Goal: Task Accomplishment & Management: Complete application form

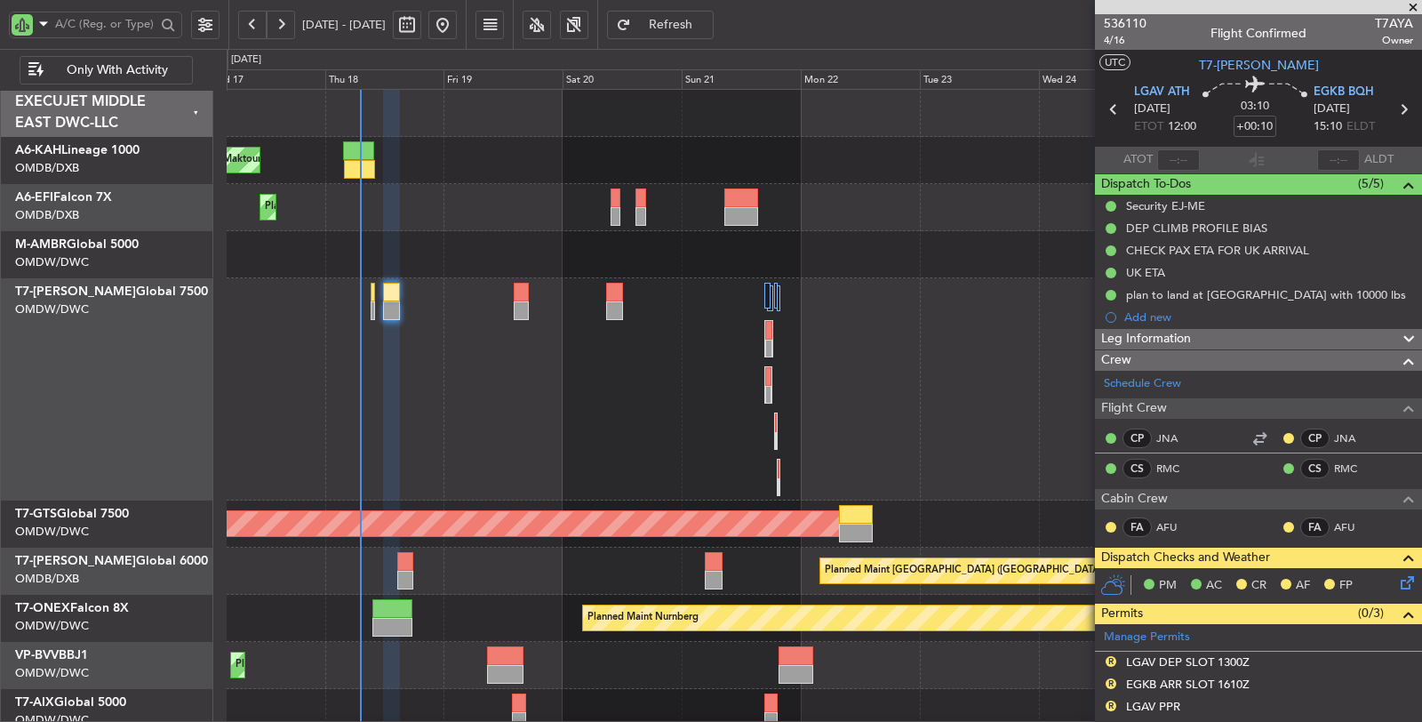
scroll to position [53, 0]
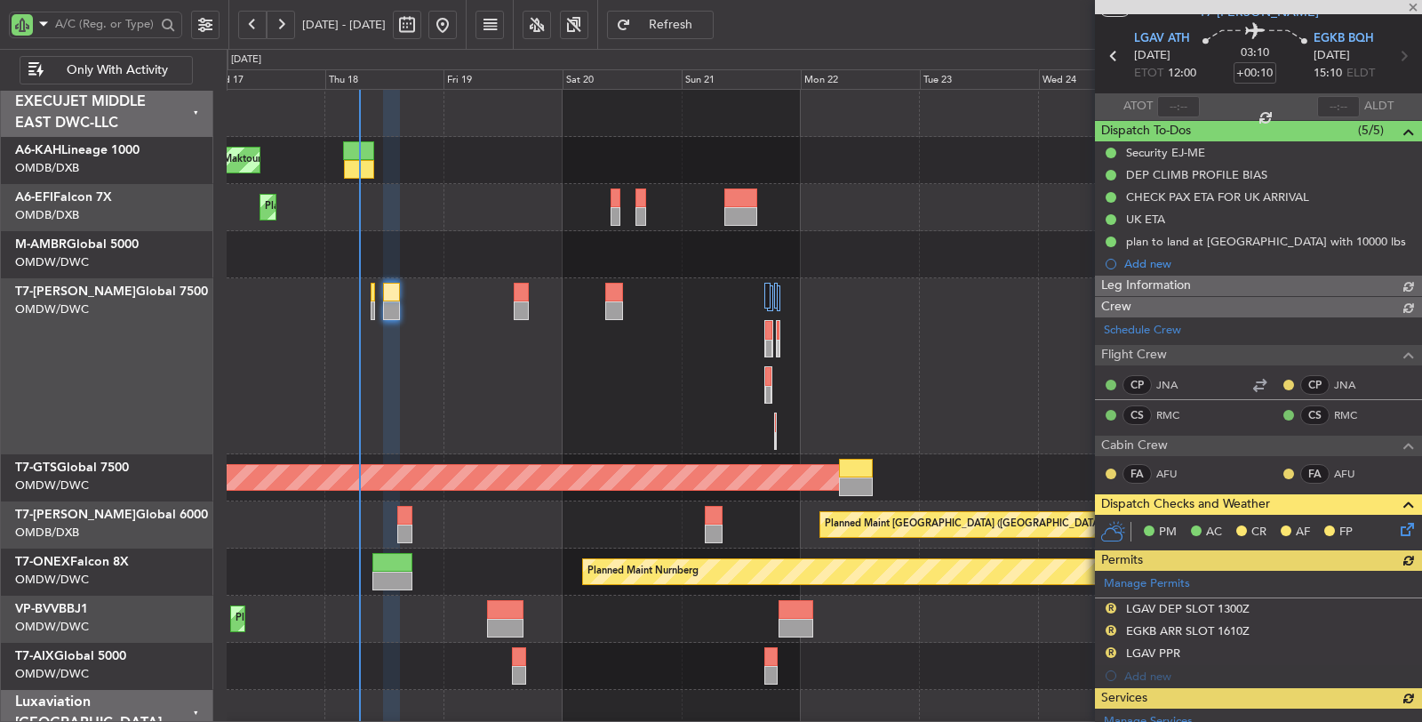
type input "Dherander Fithani (DHF)"
type input "7280"
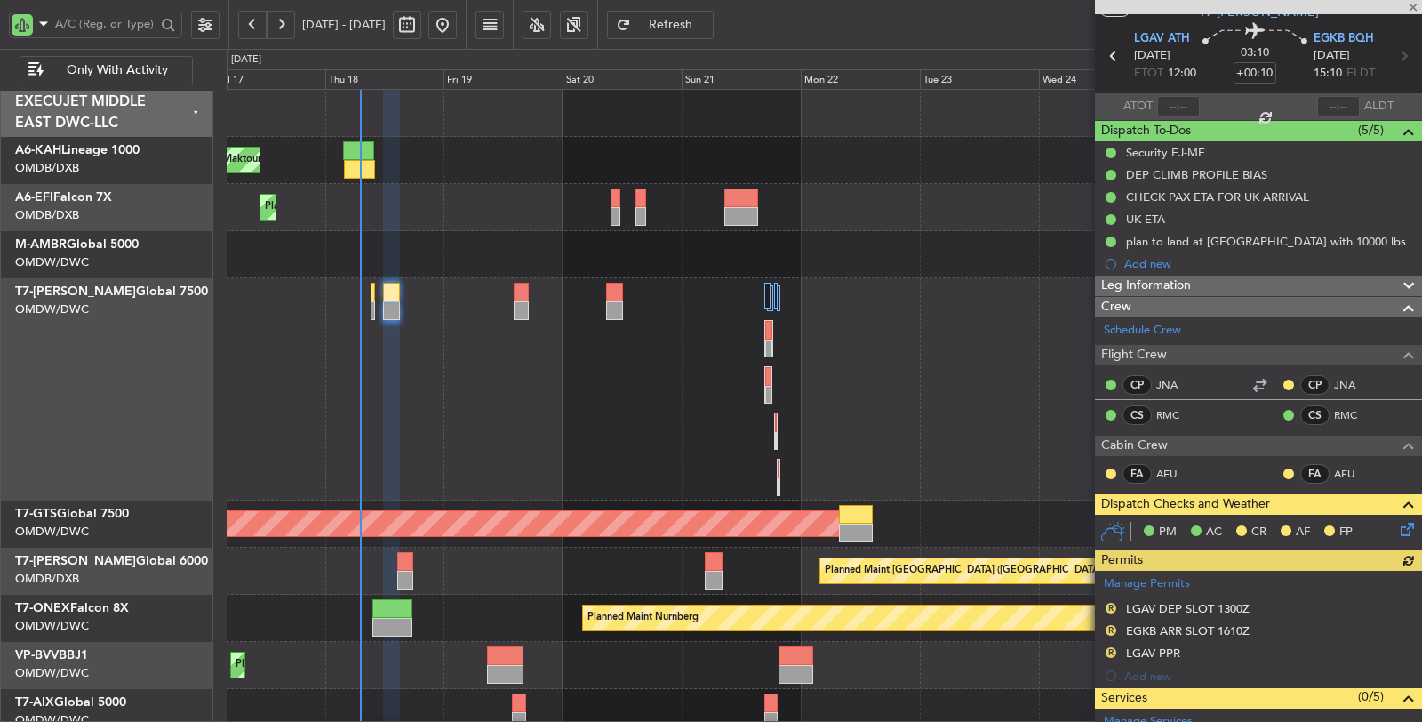
type input "Dherander Fithani (DHF)"
type input "7280"
type input "Dherander Fithani (DHF)"
type input "7280"
type input "Dherander Fithani (DHF)"
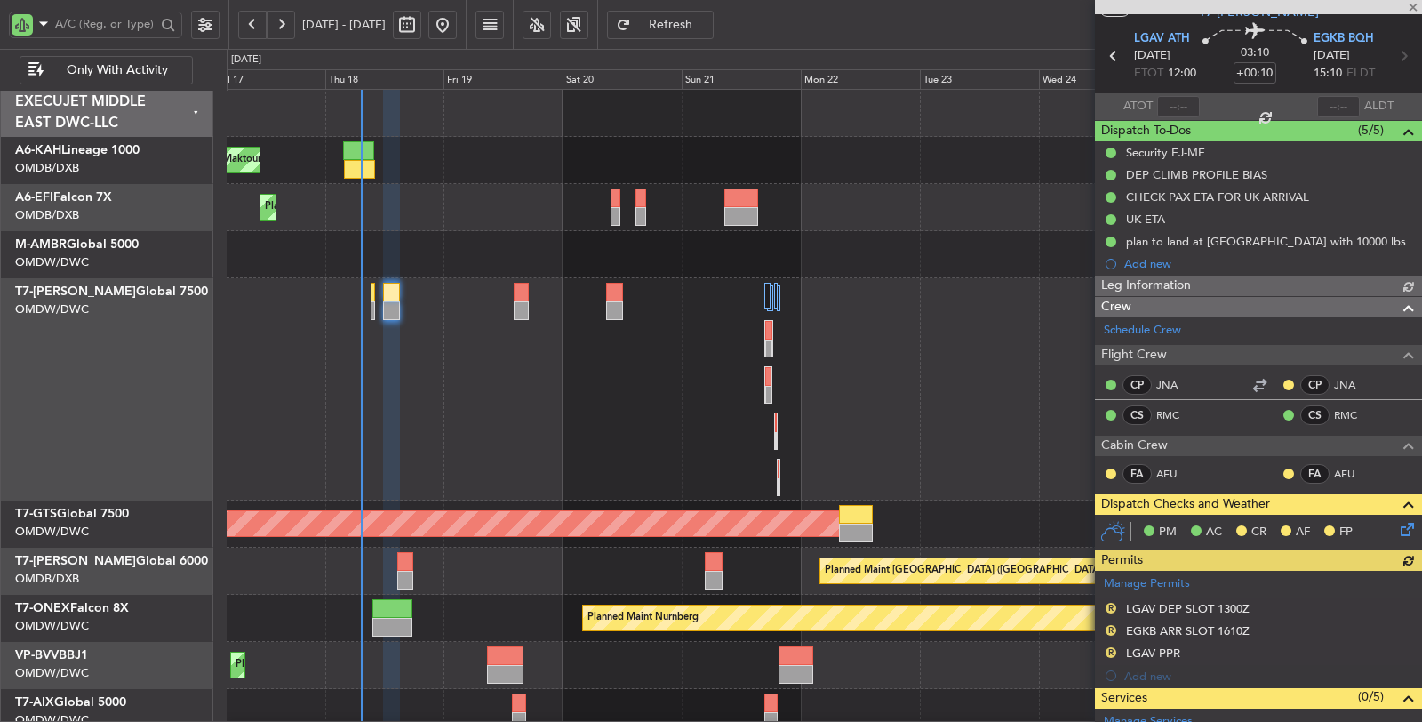
type input "7280"
type input "Dherander Fithani (DHF)"
type input "7280"
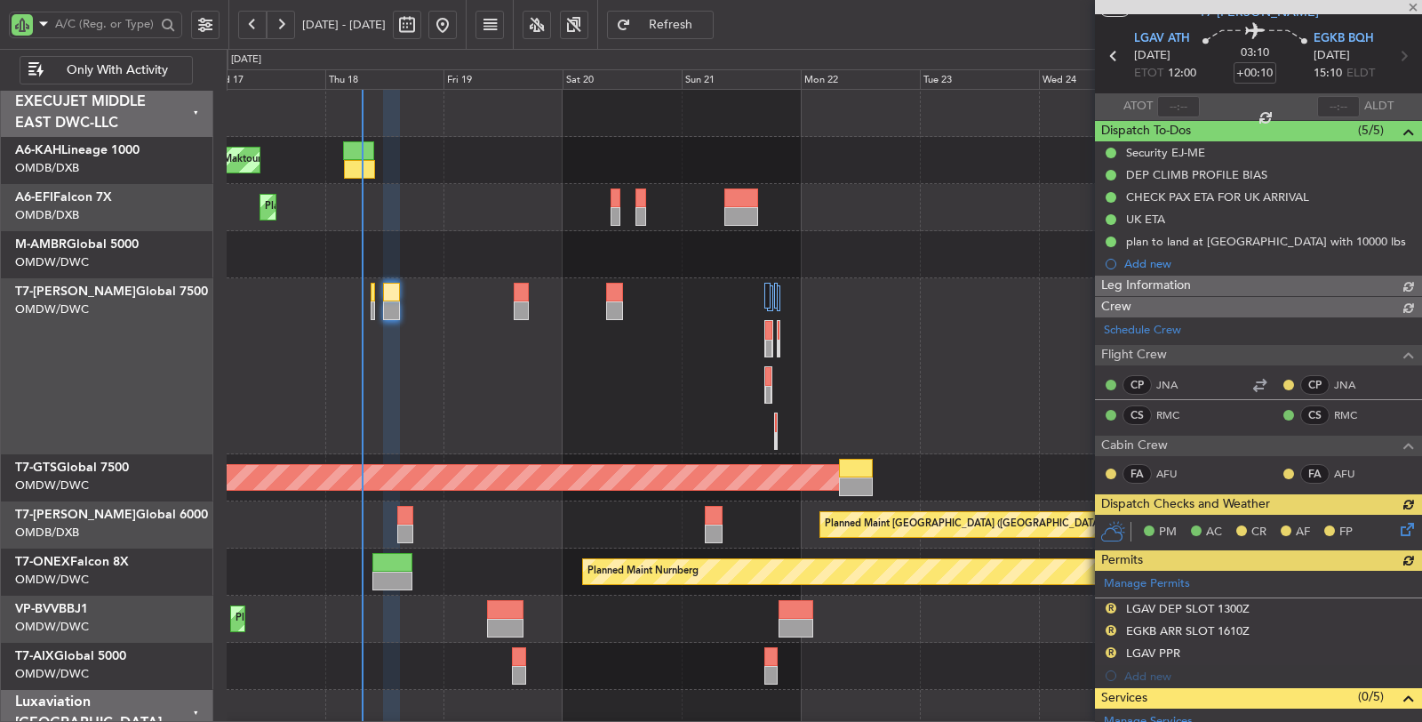
type input "Dherander Fithani (DHF)"
type input "7280"
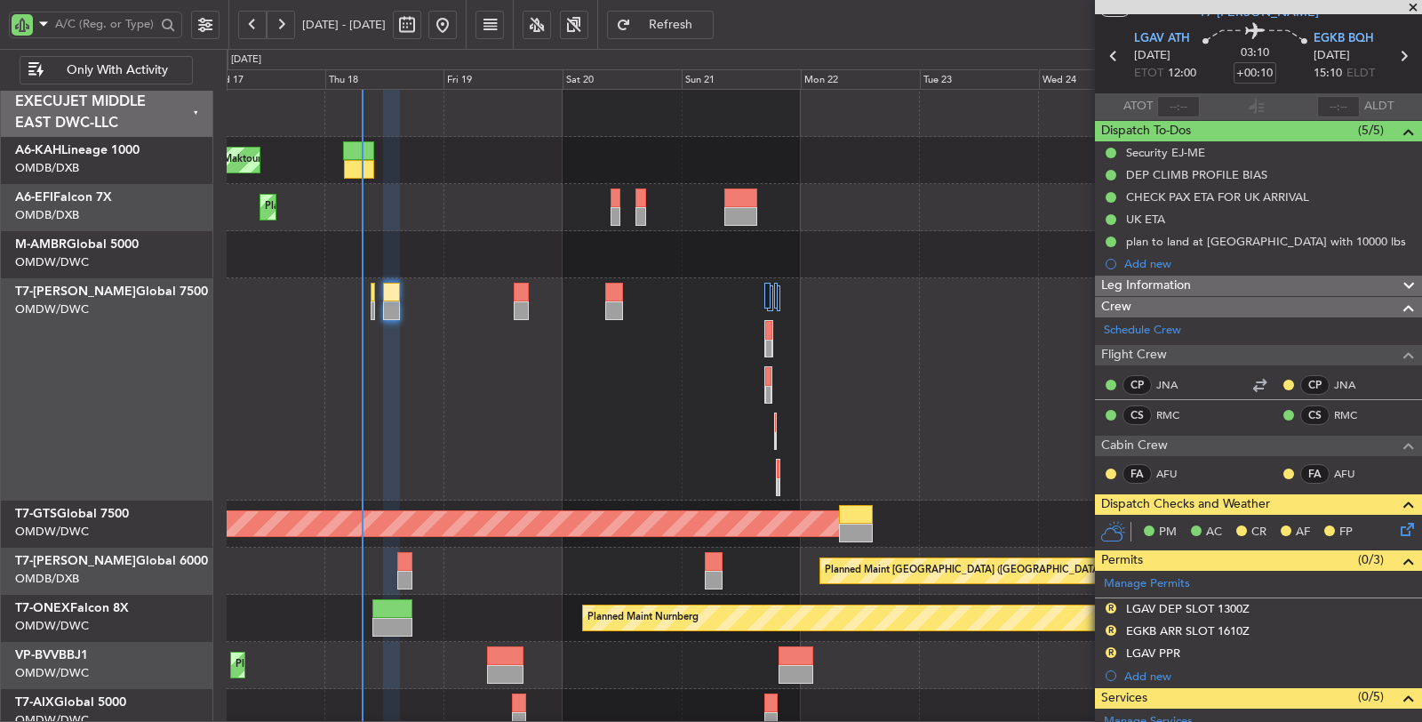
type input "Dherander Fithani (DHF)"
type input "7280"
click at [133, 25] on input "text" at bounding box center [105, 24] width 100 height 27
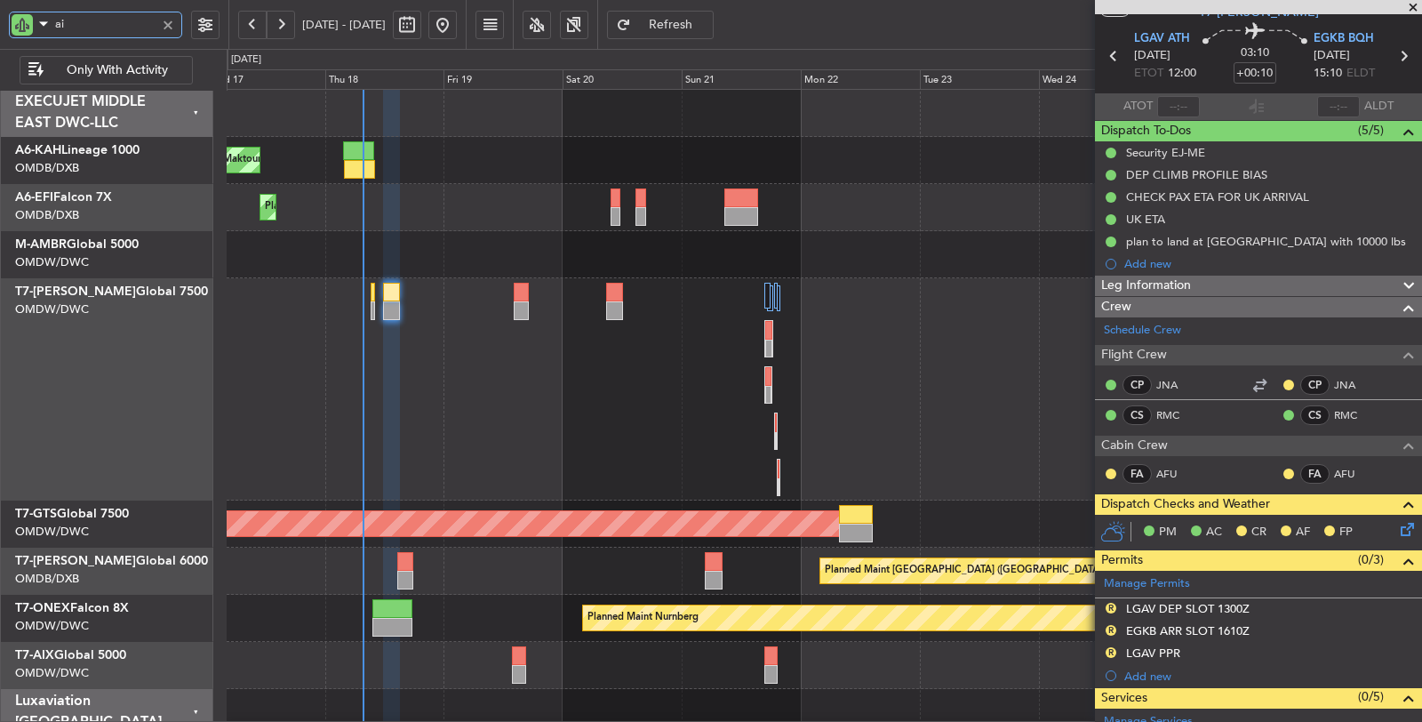
type input "aix"
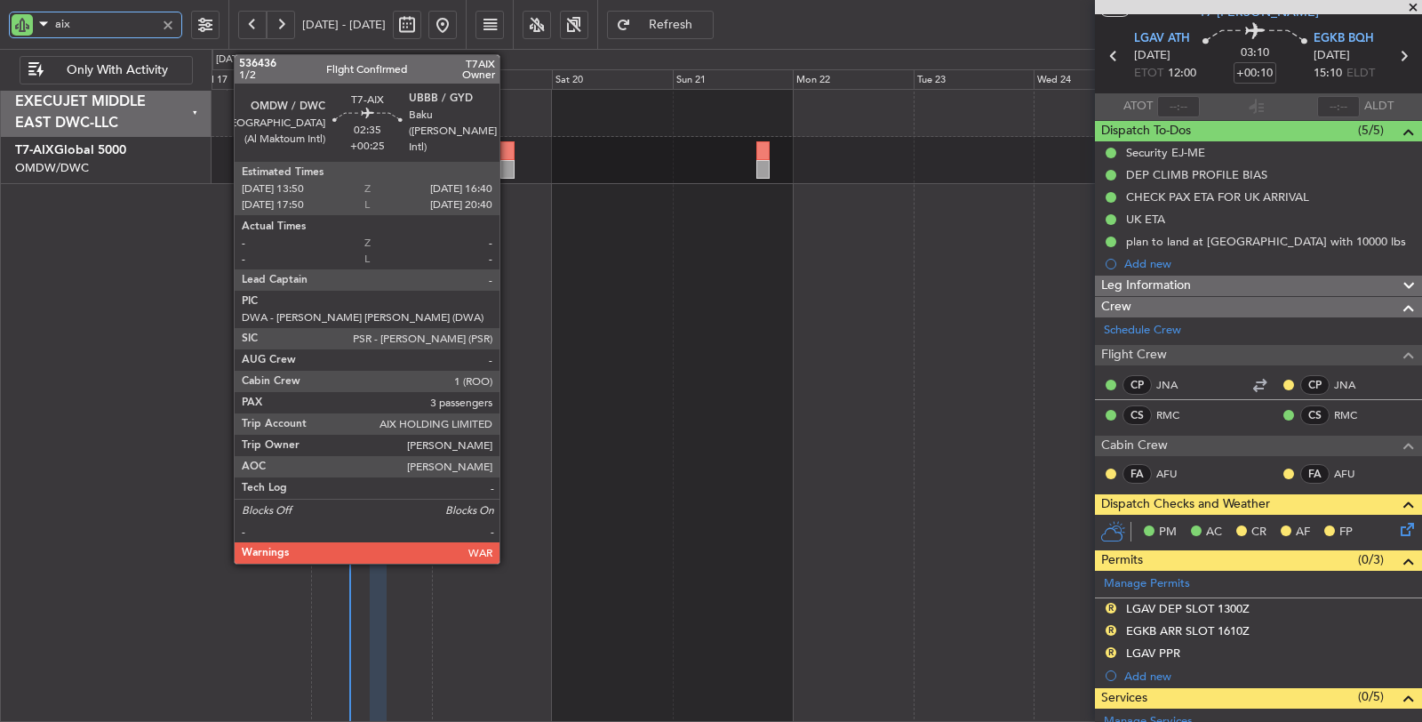
click at [508, 167] on div at bounding box center [507, 169] width 15 height 19
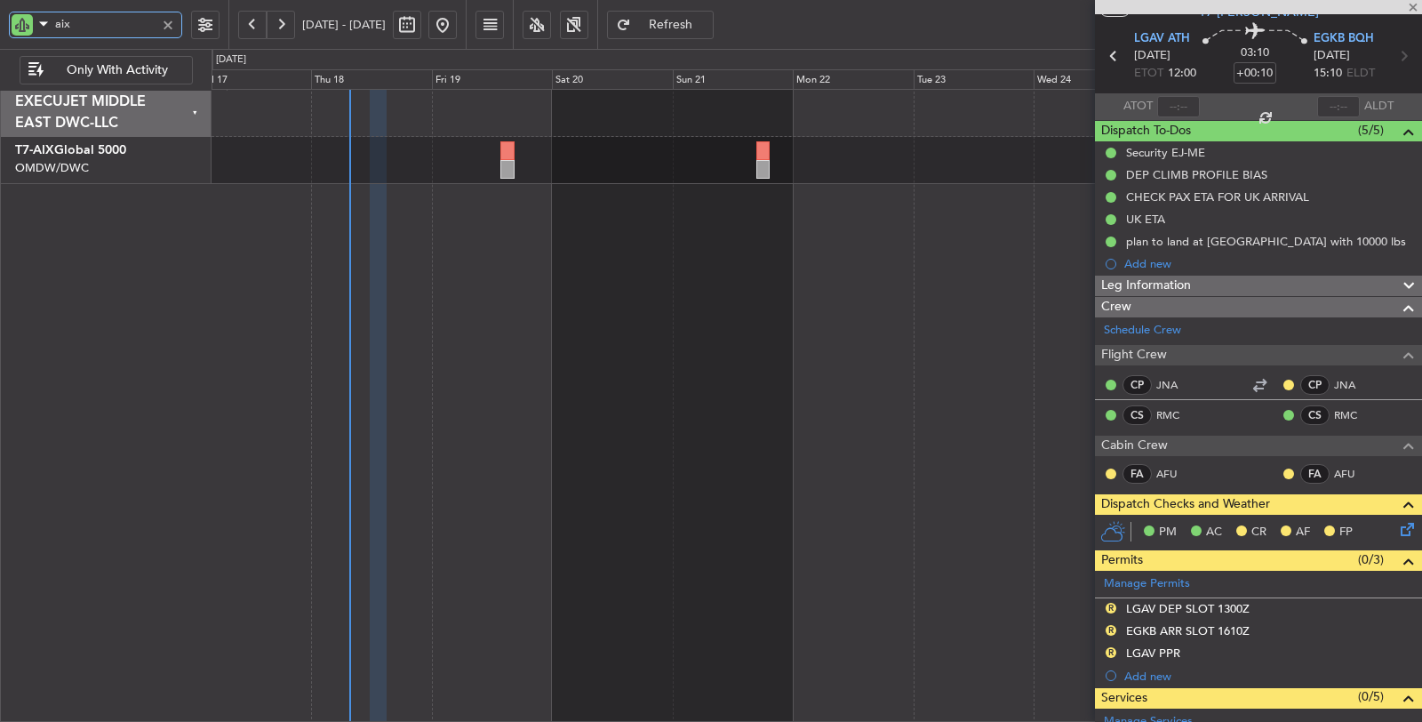
type input "+00:25"
type input "3"
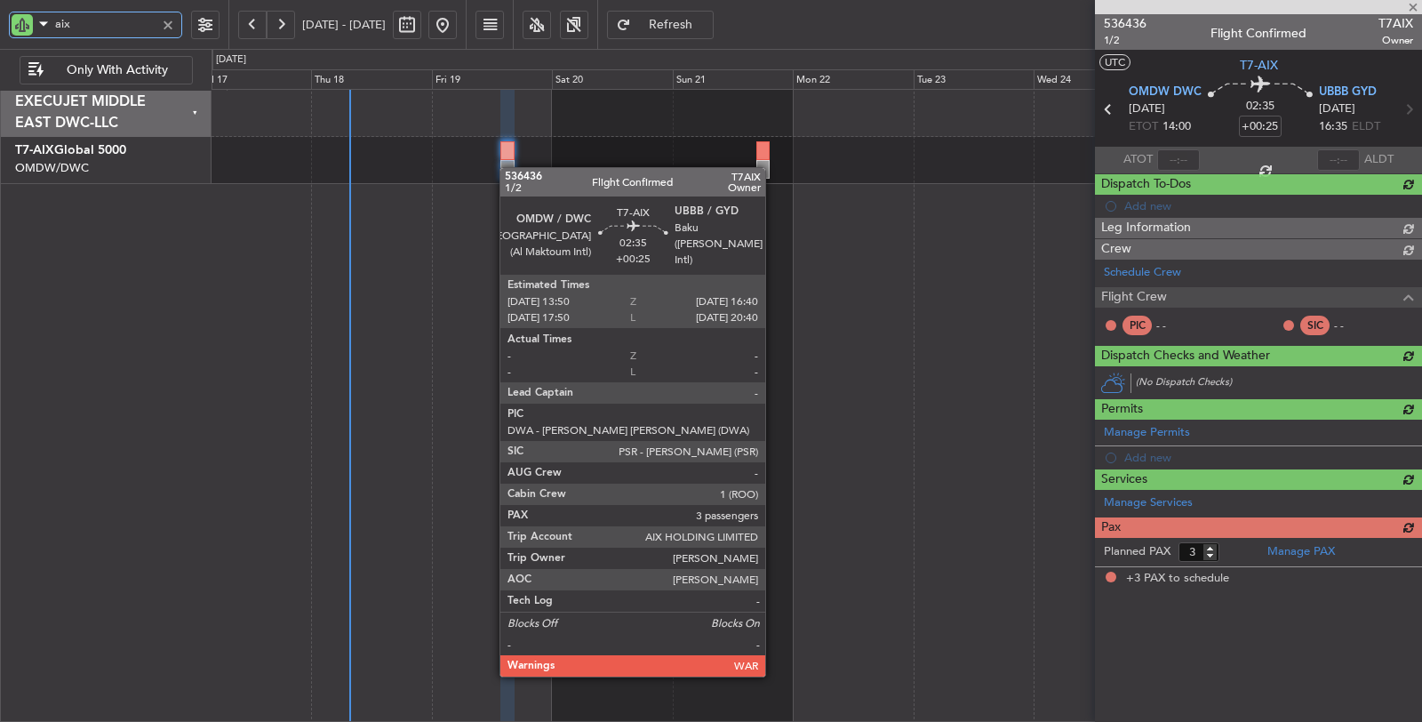
scroll to position [0, 0]
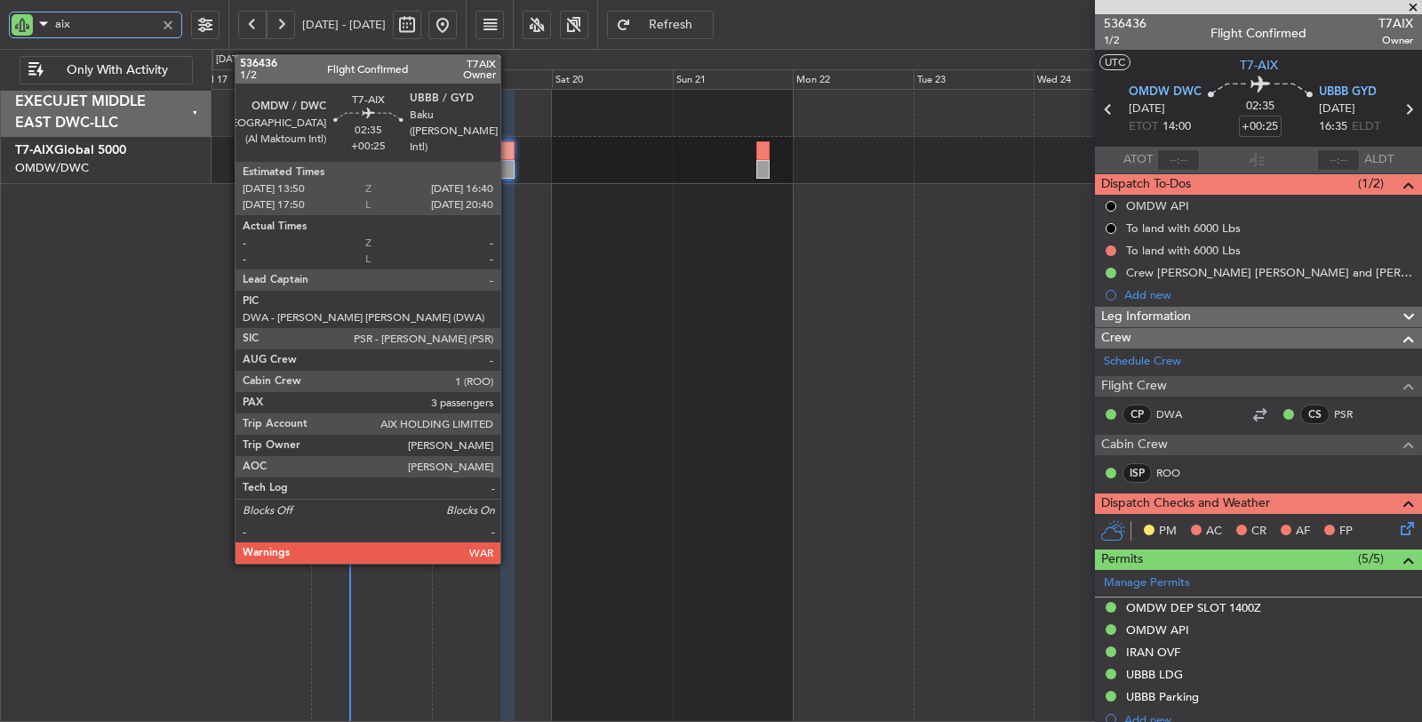
click at [509, 166] on div at bounding box center [507, 169] width 15 height 19
type input "aix"
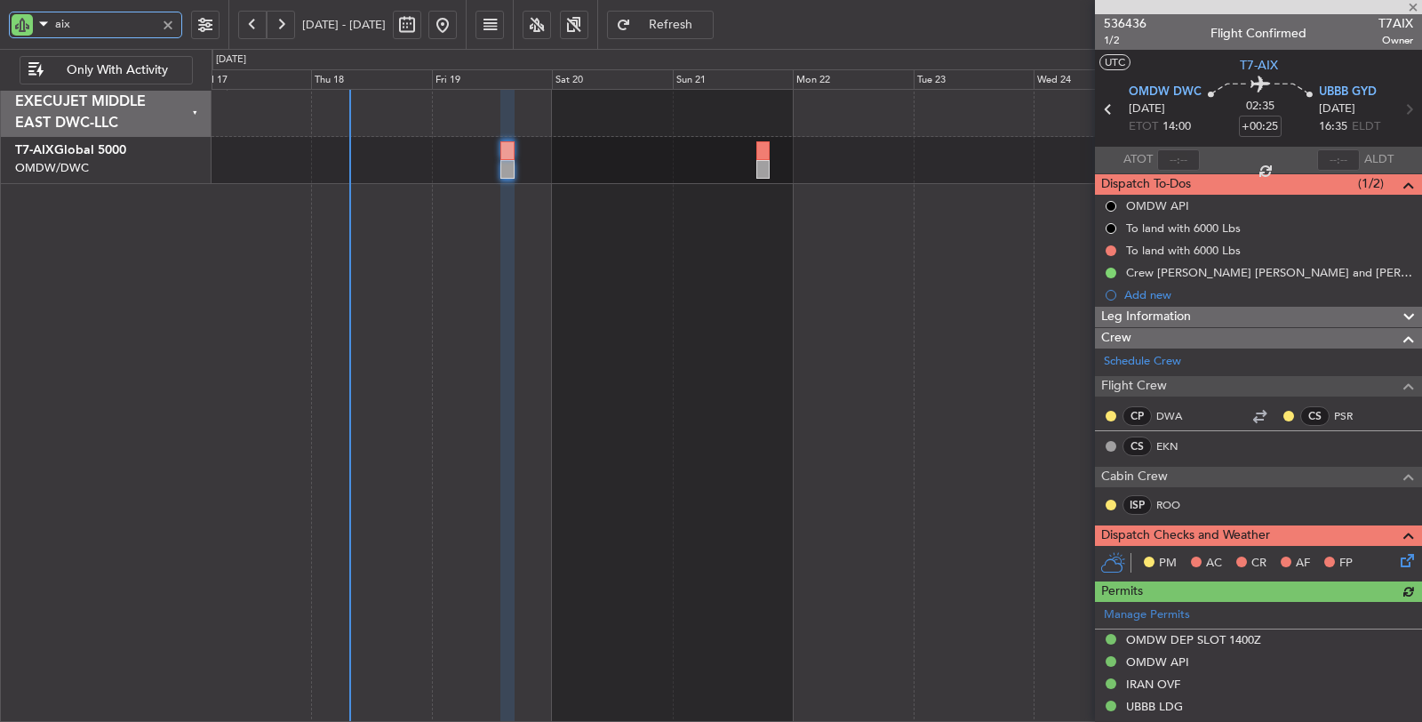
click at [428, 294] on div at bounding box center [816, 406] width 1211 height 634
click at [171, 27] on div at bounding box center [168, 25] width 20 height 20
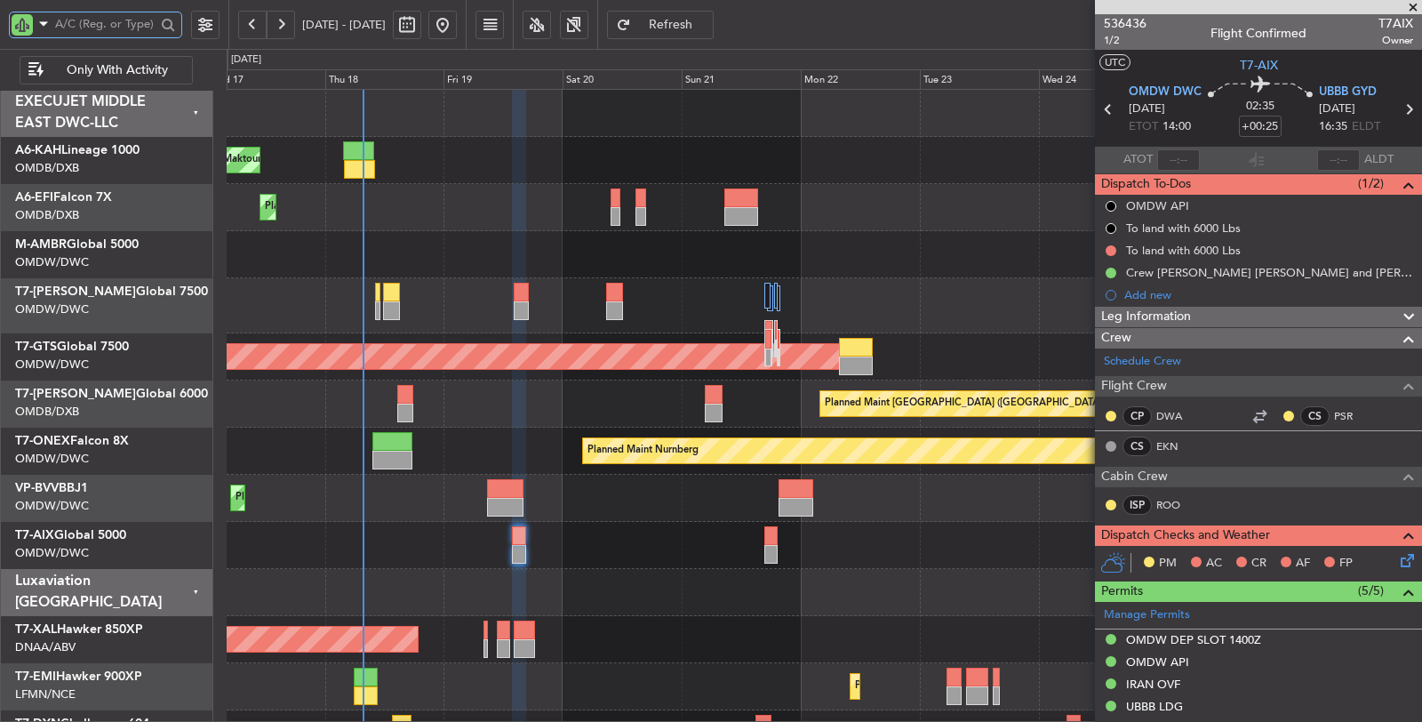
click at [443, 274] on div "Planned Maint [GEOGRAPHIC_DATA] (Seletar)" at bounding box center [824, 254] width 1195 height 47
